Goal: Task Accomplishment & Management: Use online tool/utility

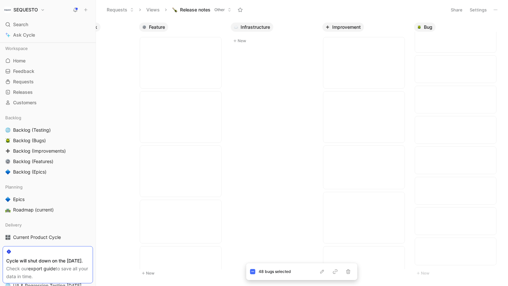
scroll to position [485, 0]
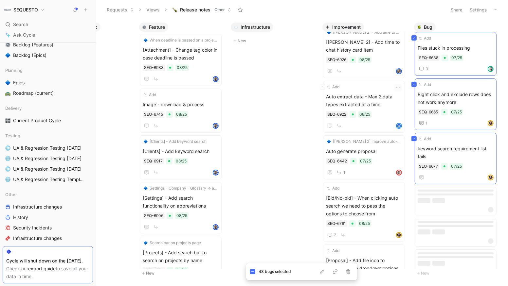
click at [333, 85] on div "Add Auto extract data - Max 2 data types extracted at a time SEQ-6922 08/25" at bounding box center [364, 107] width 82 height 52
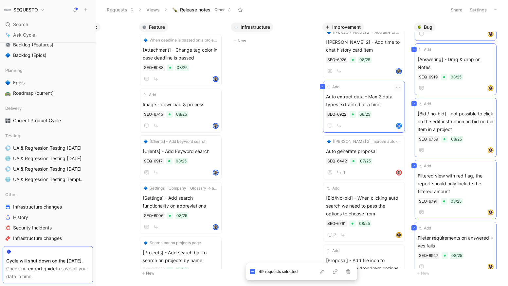
scroll to position [1873, 0]
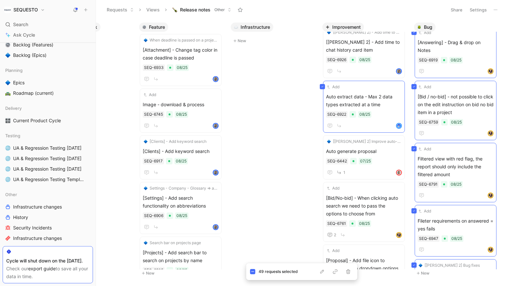
click at [246, 81] on body "SEQUESTO Search ⌘ K Ask Cycle Workspace Home G then H Feedback G then F Request…" at bounding box center [254, 143] width 508 height 286
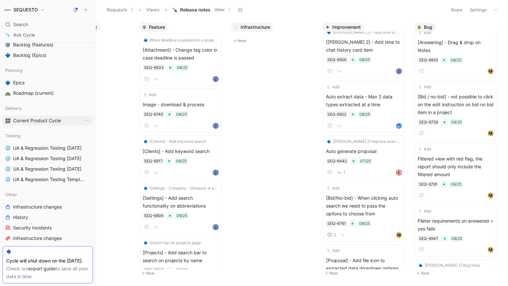
click at [26, 120] on span "Current Product Cycle" at bounding box center [37, 120] width 48 height 7
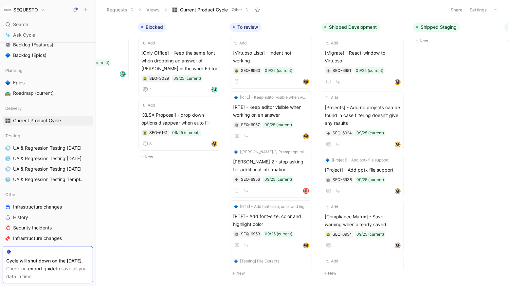
scroll to position [0, 250]
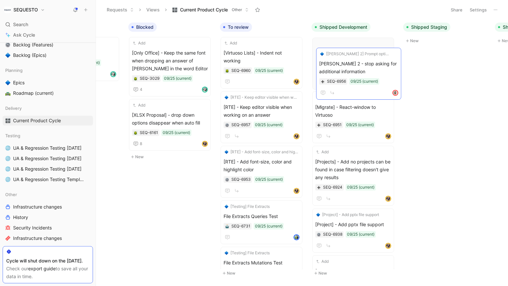
drag, startPoint x: 252, startPoint y: 158, endPoint x: 348, endPoint y: 68, distance: 131.3
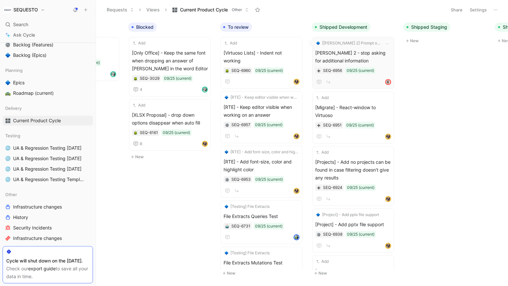
click at [356, 58] on span "[PERSON_NAME] 2 - stop asking for additional information" at bounding box center [353, 57] width 76 height 16
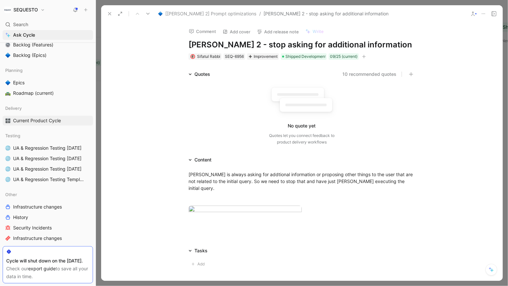
click at [364, 56] on icon "button" at bounding box center [364, 57] width 4 height 4
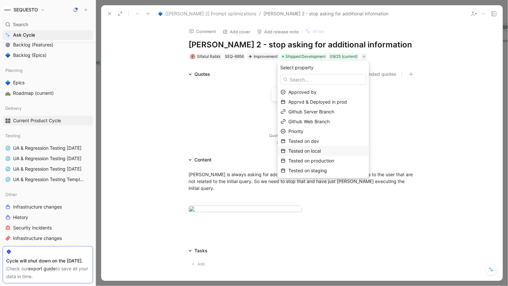
click at [321, 150] on span "Tested on local" at bounding box center [304, 151] width 32 height 6
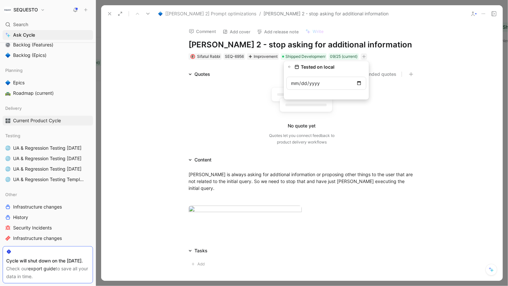
click at [358, 82] on input "date" at bounding box center [326, 83] width 80 height 13
type input "[DATE]"
click at [110, 14] on use at bounding box center [109, 13] width 3 height 3
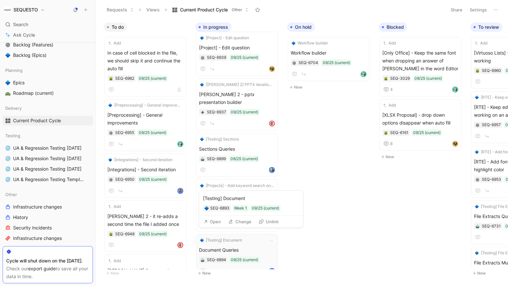
scroll to position [6, 0]
